Goal: Task Accomplishment & Management: Manage account settings

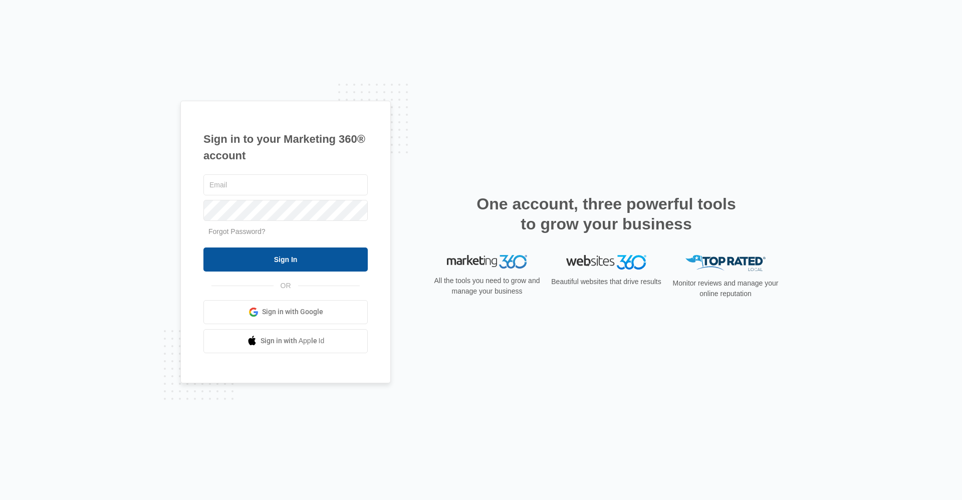
type input "[EMAIL_ADDRESS][DOMAIN_NAME]"
click at [254, 264] on input "Sign In" at bounding box center [286, 260] width 164 height 24
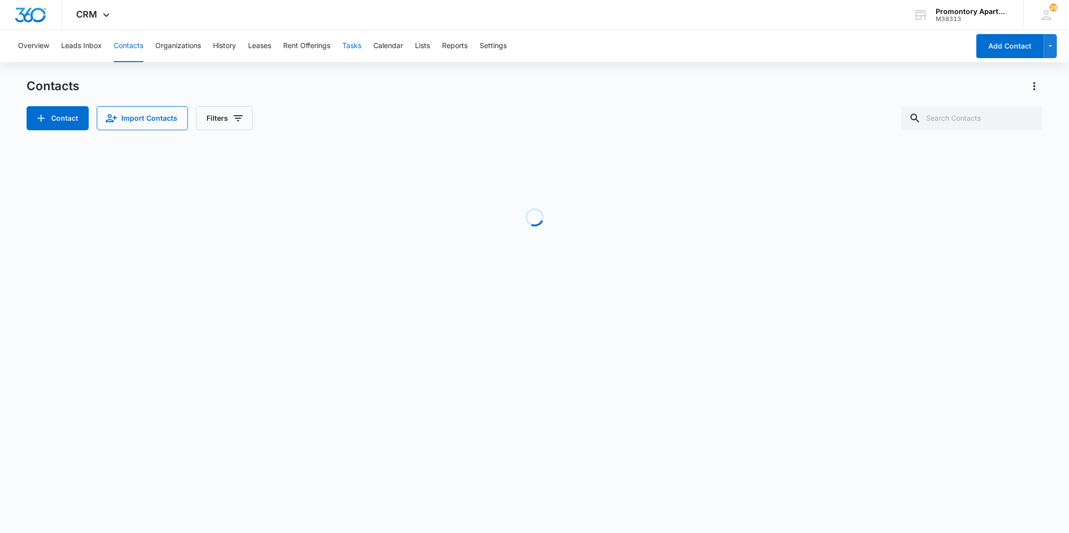
click at [348, 45] on button "Tasks" at bounding box center [351, 46] width 19 height 32
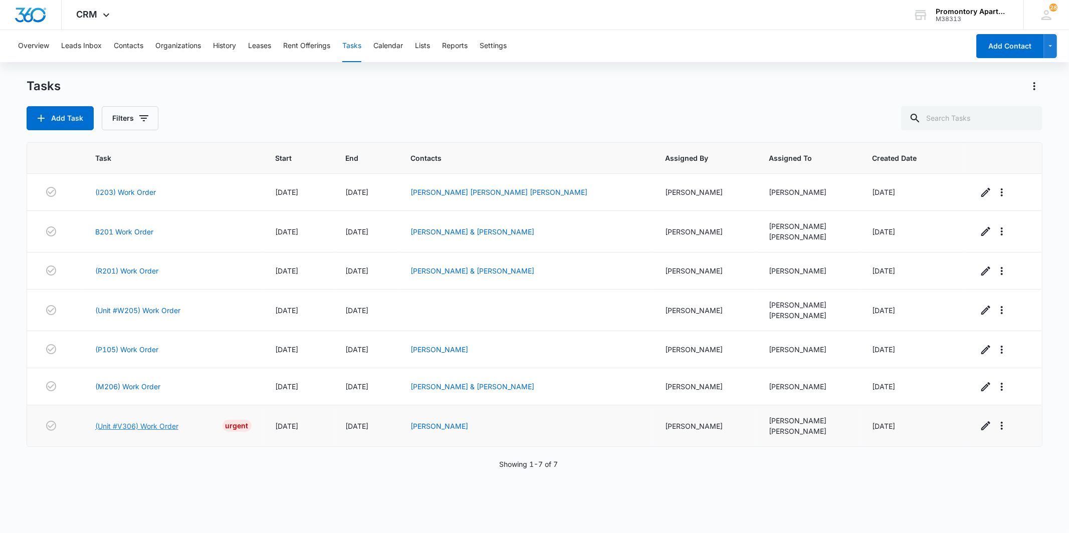
click at [165, 428] on link "(Unit #V306) Work Order" at bounding box center [136, 426] width 83 height 11
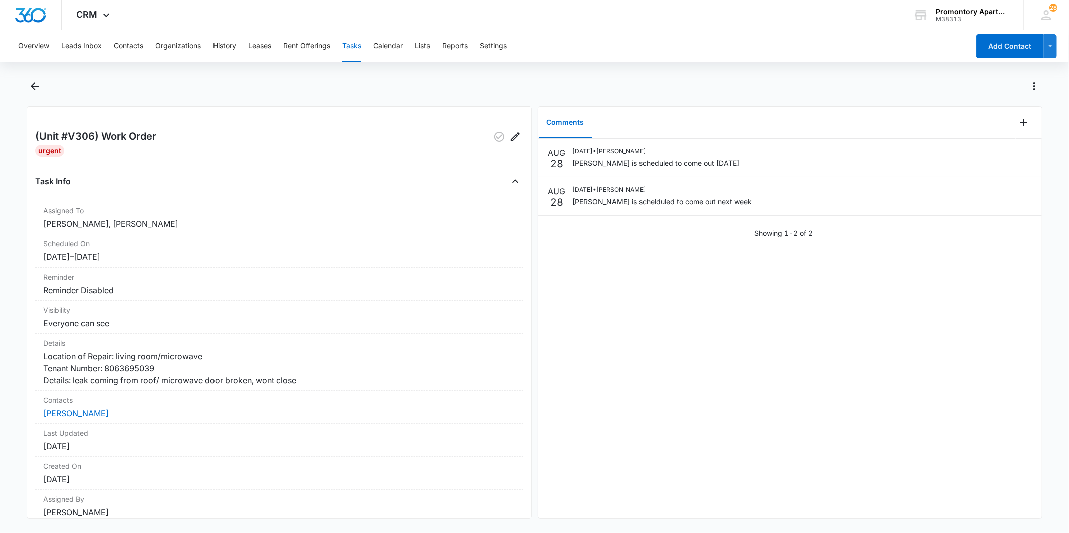
drag, startPoint x: 815, startPoint y: 213, endPoint x: 589, endPoint y: 222, distance: 225.3
click at [588, 221] on div "[DATE] [DATE] • [PERSON_NAME] [PERSON_NAME] is scheduled to come out [DATE] [DA…" at bounding box center [790, 193] width 504 height 108
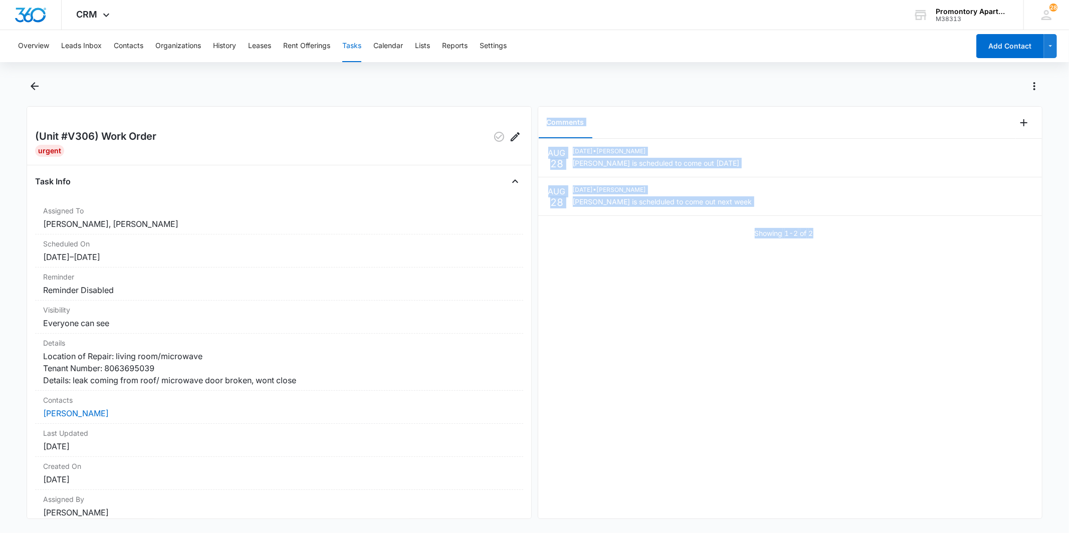
drag, startPoint x: 858, startPoint y: 247, endPoint x: 539, endPoint y: 114, distance: 345.6
click at [539, 114] on div "Comments [DATE] [DATE] • [PERSON_NAME] [PERSON_NAME] is scheduled to come out […" at bounding box center [790, 312] width 505 height 413
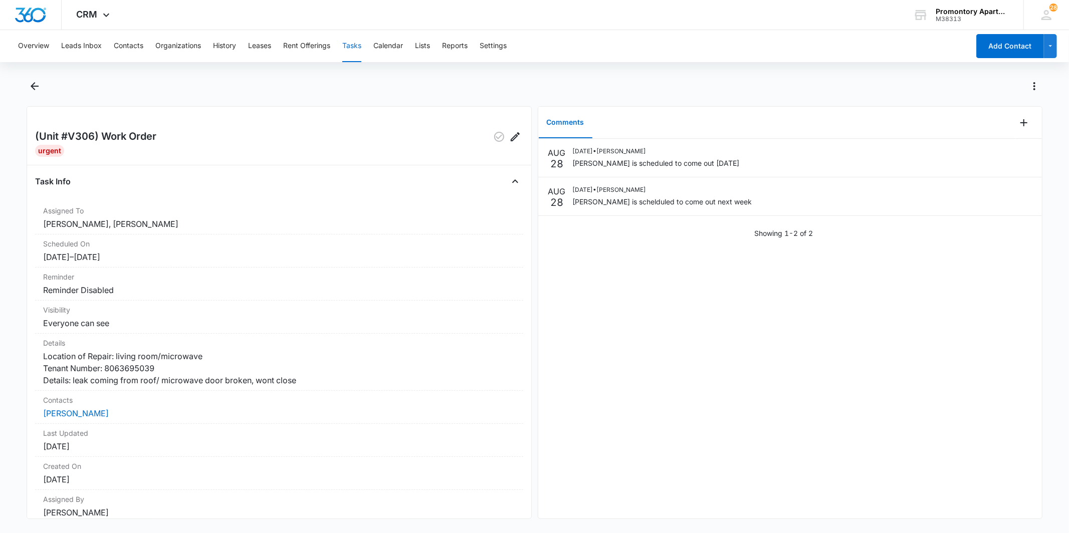
drag, startPoint x: 539, startPoint y: 114, endPoint x: 632, endPoint y: 87, distance: 97.2
click at [632, 87] on div at bounding box center [546, 86] width 994 height 16
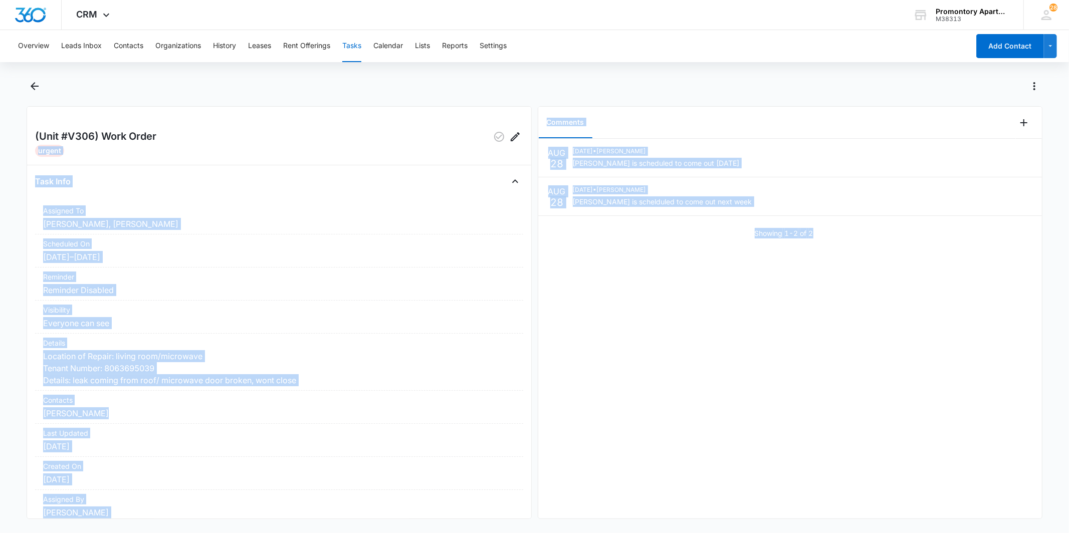
drag, startPoint x: 846, startPoint y: 259, endPoint x: 515, endPoint y: 114, distance: 360.7
click at [515, 114] on div "(Unit #V306) Work Order Urgent Task Info Assigned To [PERSON_NAME], [PERSON_NAM…" at bounding box center [535, 312] width 1016 height 413
click at [660, 400] on div "[DATE] [DATE] • [PERSON_NAME] [PERSON_NAME] is scheduled to come out [DATE] [DA…" at bounding box center [790, 329] width 504 height 380
click at [744, 364] on div "[DATE] [DATE] • [PERSON_NAME] [PERSON_NAME] is scheduled to come out [DATE] [DA…" at bounding box center [790, 329] width 504 height 380
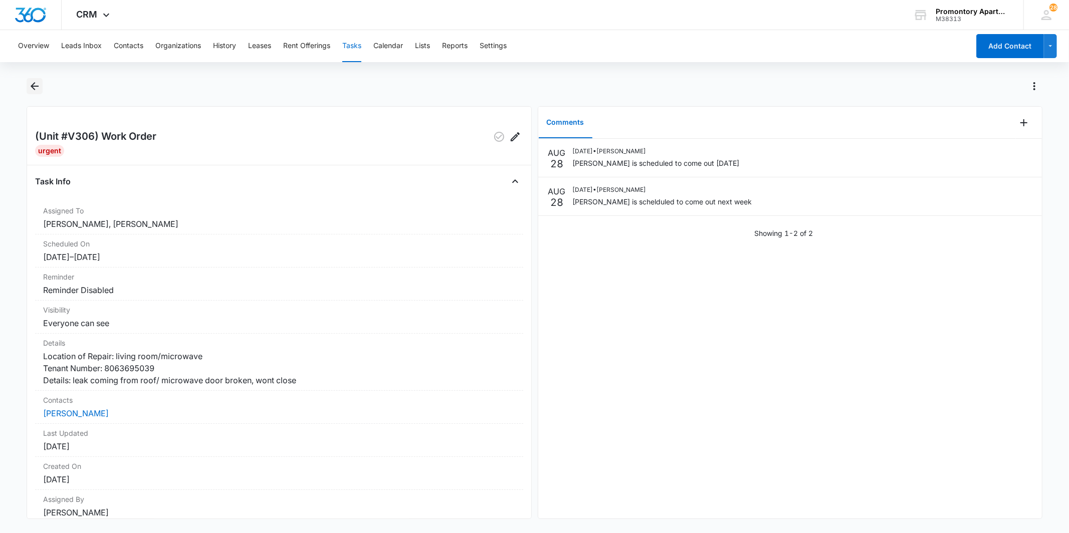
click at [31, 88] on icon "Back" at bounding box center [35, 86] width 12 height 12
